Goal: Navigation & Orientation: Find specific page/section

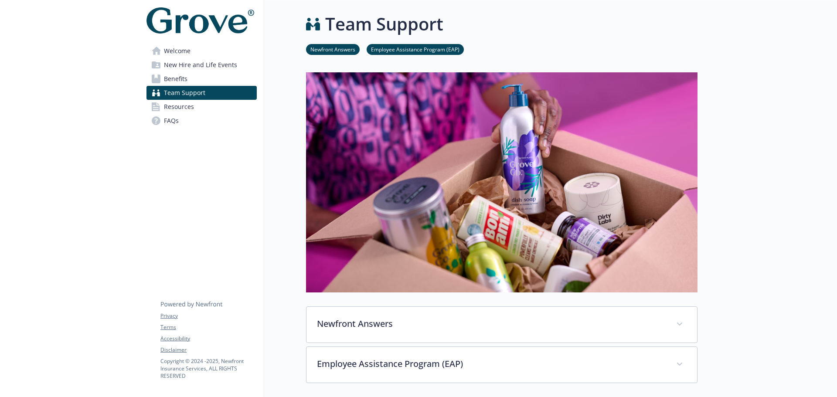
click at [179, 75] on span "Benefits" at bounding box center [176, 79] width 24 height 14
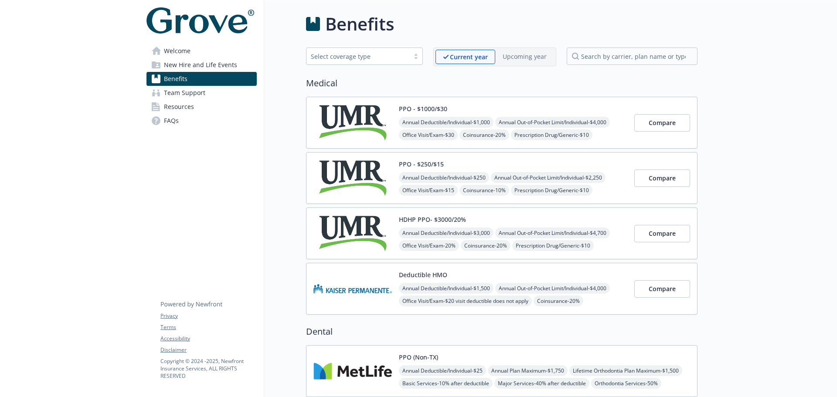
click at [184, 50] on span "Welcome" at bounding box center [177, 51] width 27 height 14
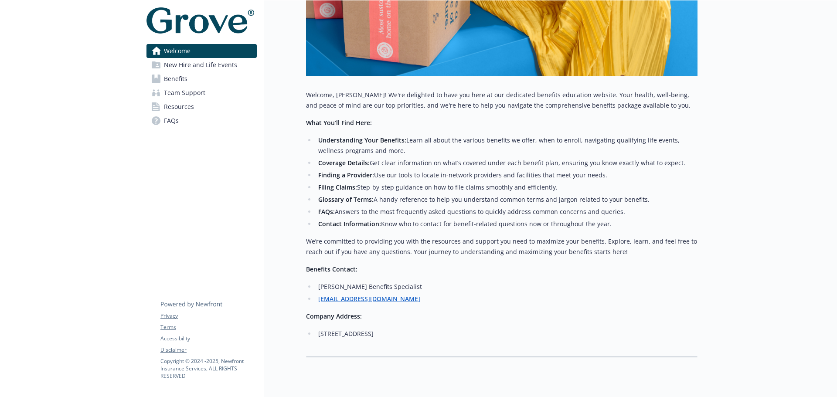
scroll to position [213, 0]
